Goal: Navigation & Orientation: Understand site structure

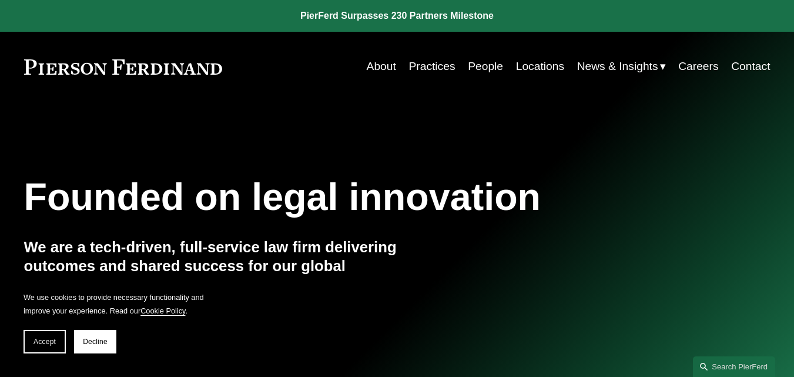
click at [387, 67] on link "About" at bounding box center [381, 66] width 29 height 22
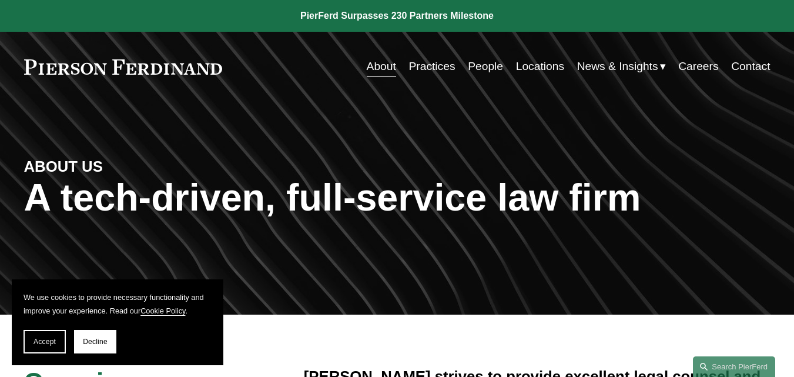
click at [431, 65] on link "Practices" at bounding box center [432, 66] width 46 height 22
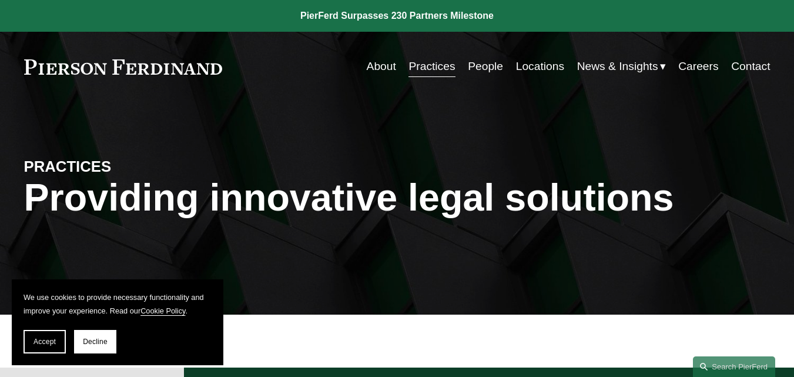
click at [490, 64] on link "People" at bounding box center [485, 66] width 35 height 22
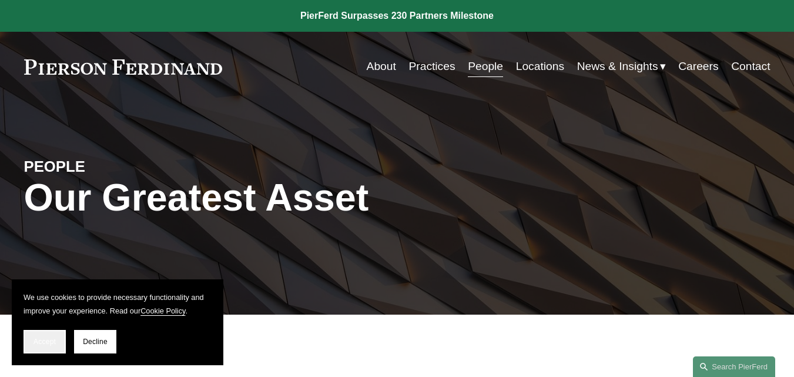
click at [52, 341] on span "Accept" at bounding box center [45, 341] width 22 height 8
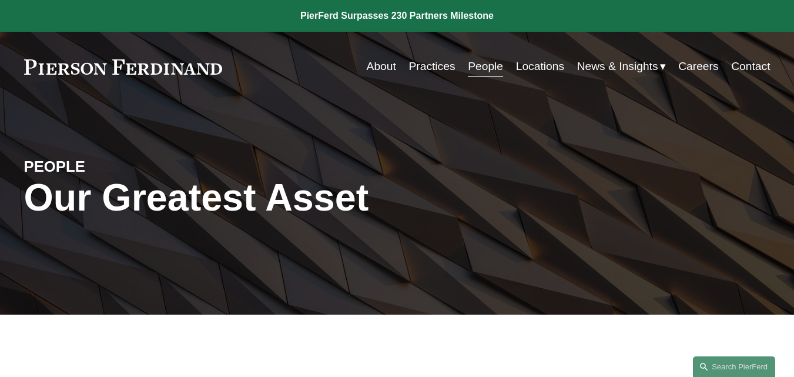
click at [545, 59] on link "Locations" at bounding box center [540, 66] width 48 height 22
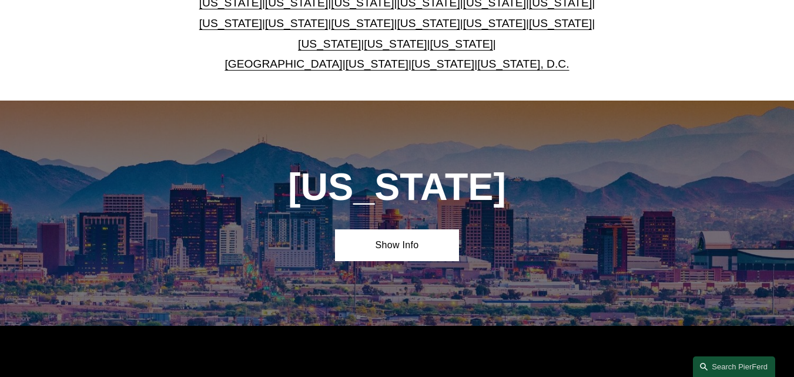
scroll to position [384, 0]
